Goal: Communication & Community: Ask a question

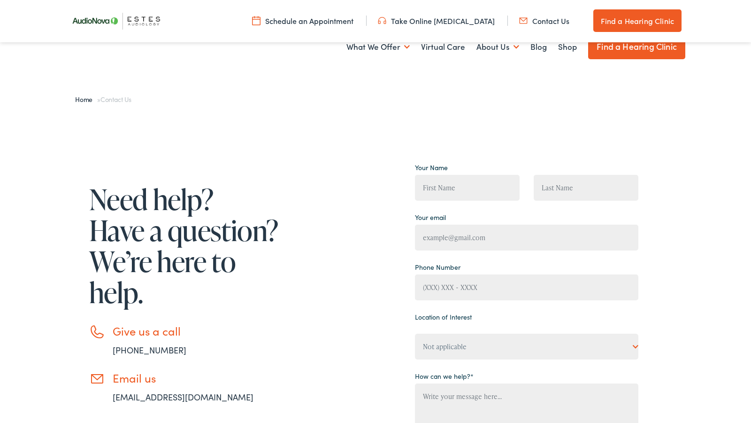
scroll to position [119, 0]
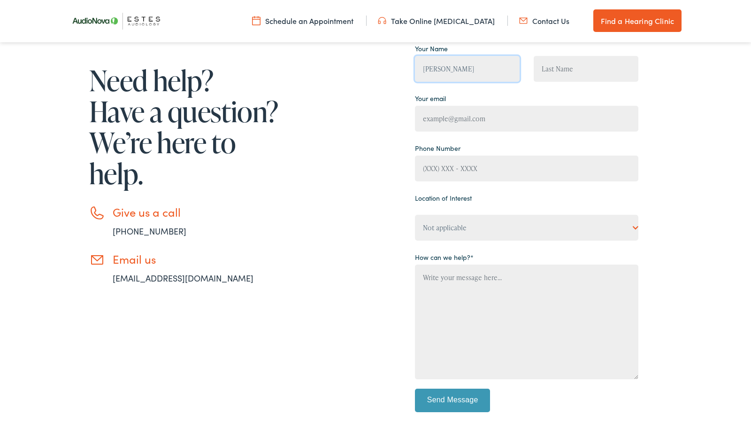
type input "[PERSON_NAME]"
type input "[PERSON_NAME][EMAIL_ADDRESS][DOMAIN_NAME]"
type input "9093102440"
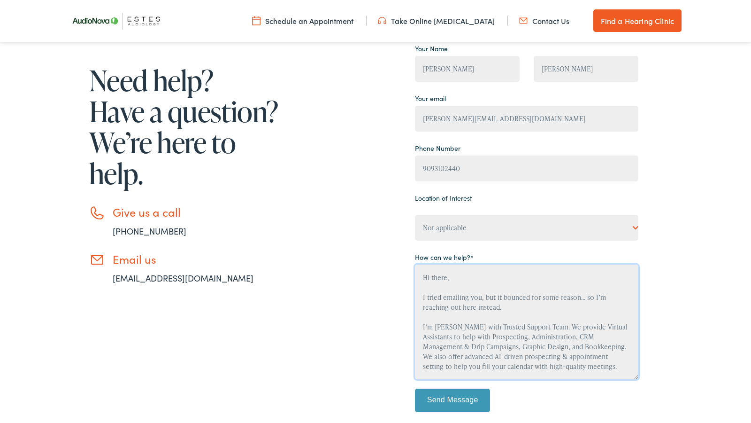
scroll to position [12, 0]
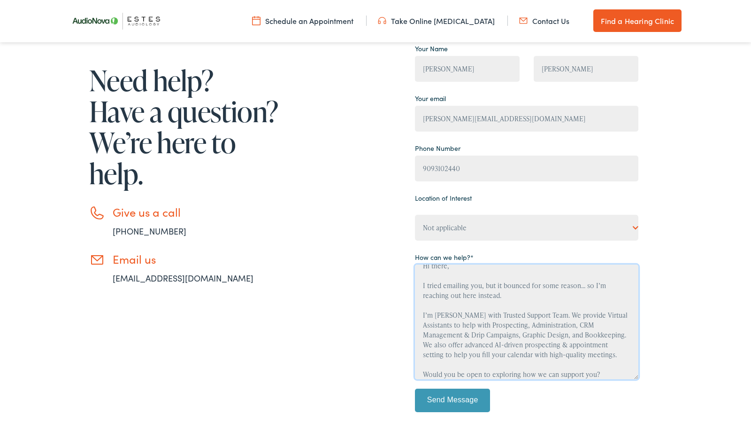
type textarea "Hi there, I tried emailing you, but it bounced for some reason... so I’m reachi…"
click at [453, 400] on input "Send Message" at bounding box center [452, 399] width 75 height 23
